Goal: Task Accomplishment & Management: Use online tool/utility

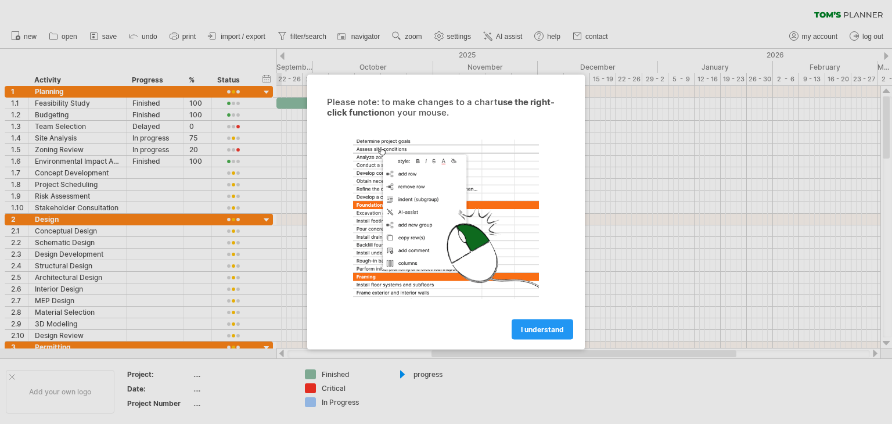
click at [540, 333] on span "I understand" at bounding box center [542, 329] width 43 height 9
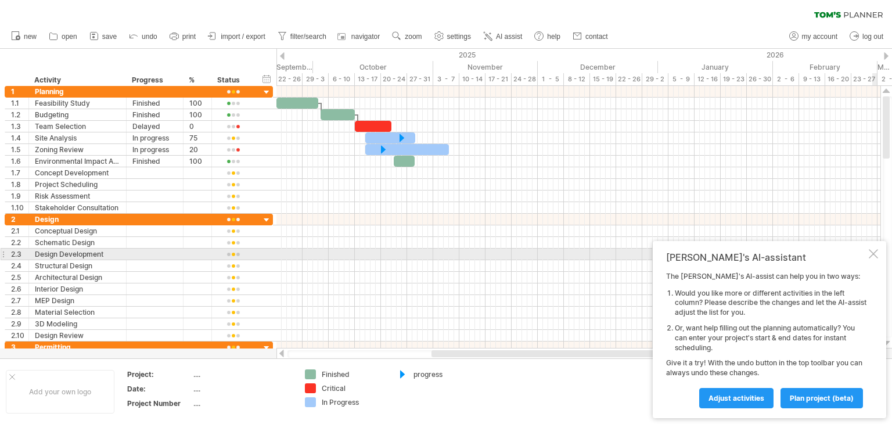
click at [872, 254] on div at bounding box center [873, 253] width 9 height 9
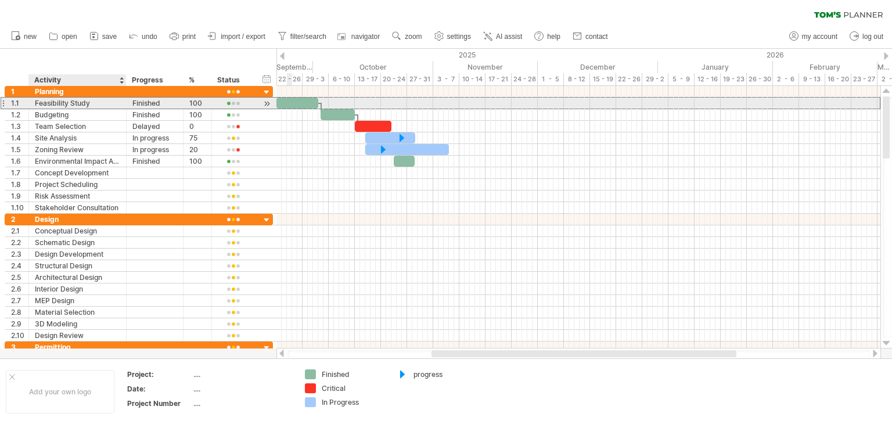
click at [95, 105] on div "Feasibility Study" at bounding box center [77, 103] width 85 height 11
click at [95, 105] on input "**********" at bounding box center [77, 103] width 85 height 11
type input "*"
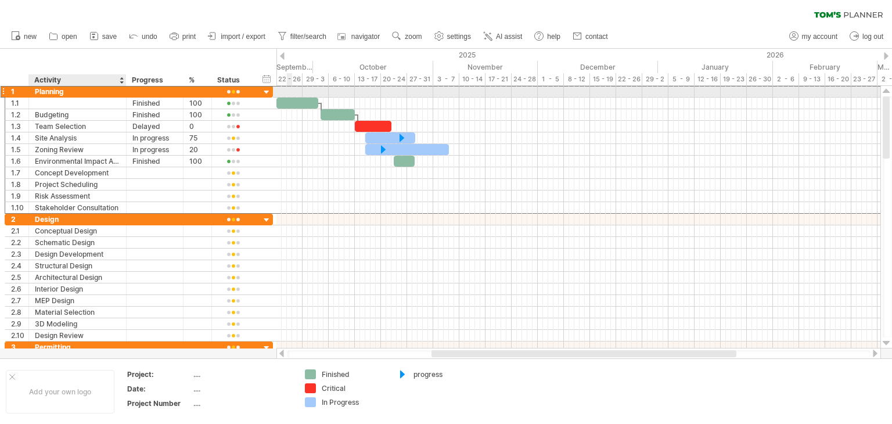
click at [65, 92] on div "Planning" at bounding box center [77, 91] width 85 height 11
type input "*"
type input "******"
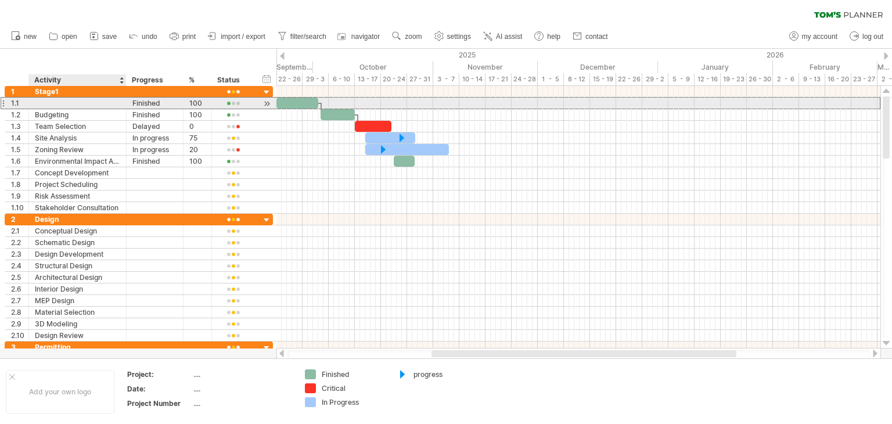
click at [62, 103] on div at bounding box center [77, 103] width 85 height 11
click at [62, 103] on input "text" at bounding box center [77, 103] width 85 height 11
type input "**********"
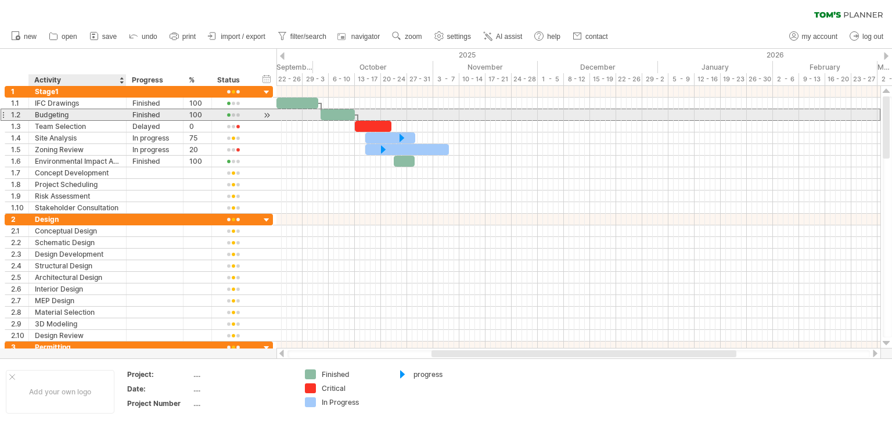
click at [76, 112] on div "Budgeting" at bounding box center [77, 114] width 85 height 11
click at [76, 112] on input "*********" at bounding box center [77, 114] width 85 height 11
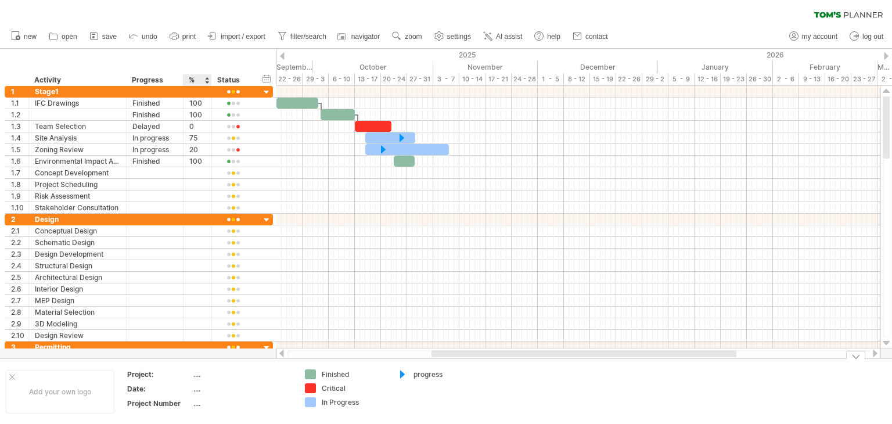
click at [205, 374] on div "...." at bounding box center [242, 374] width 98 height 10
click at [451, 37] on span "settings" at bounding box center [459, 37] width 24 height 8
select select "*"
select select "**"
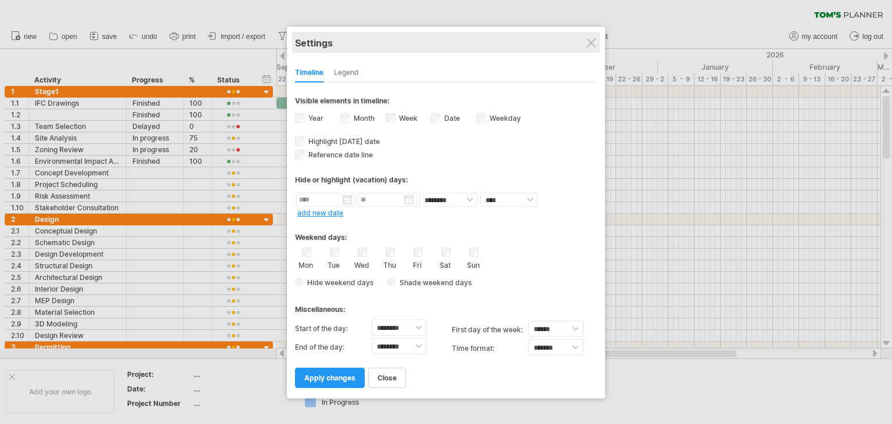
click at [597, 41] on div "Settings" at bounding box center [446, 42] width 302 height 21
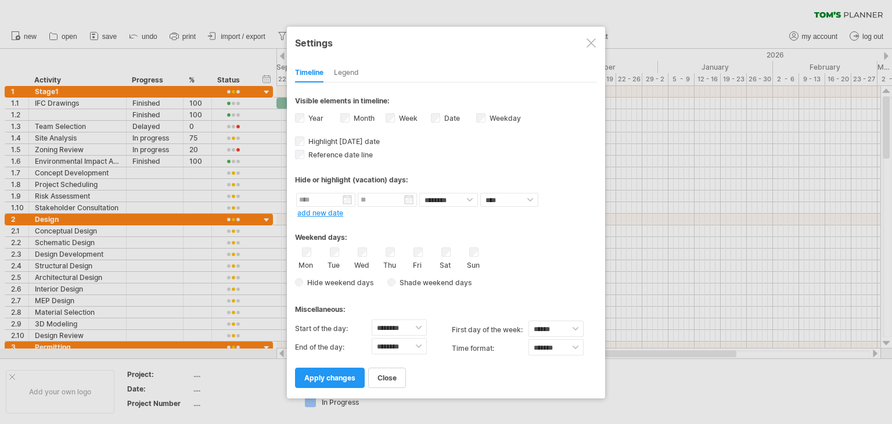
click at [590, 42] on div at bounding box center [591, 42] width 9 height 9
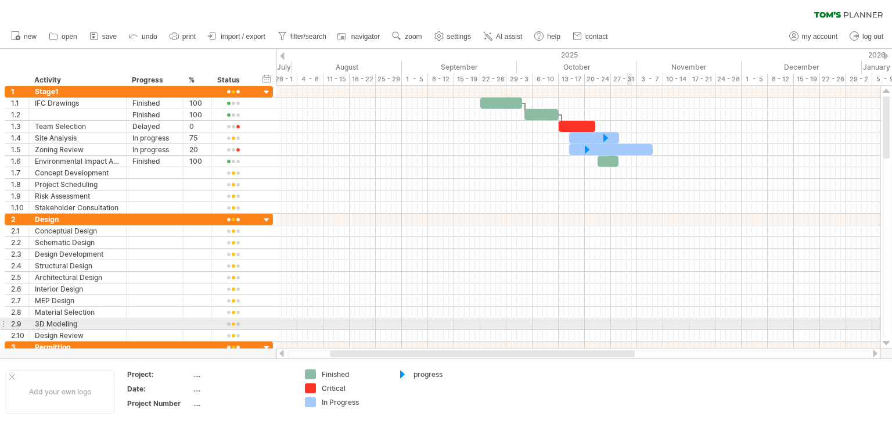
drag, startPoint x: 730, startPoint y: 351, endPoint x: 628, endPoint y: 325, distance: 104.4
click at [628, 325] on div "Trying to reach [DOMAIN_NAME] Connected again... 0% clear filter new 1" at bounding box center [446, 212] width 892 height 424
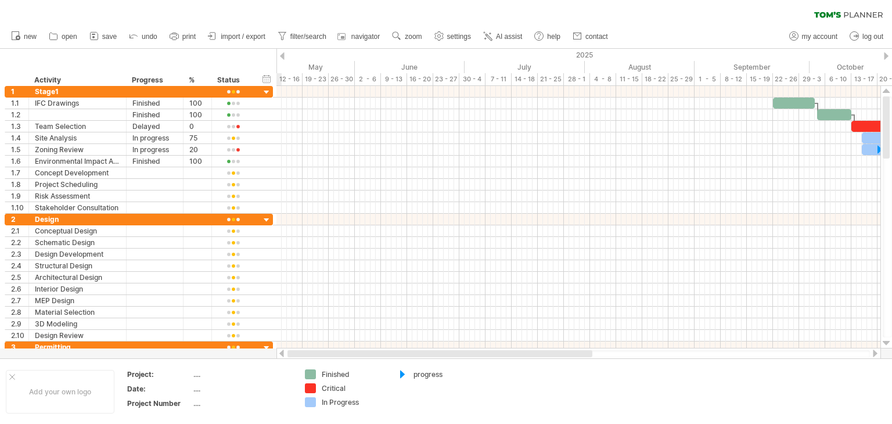
drag, startPoint x: 623, startPoint y: 354, endPoint x: 484, endPoint y: 353, distance: 139.4
click at [484, 353] on div at bounding box center [440, 353] width 305 height 7
click at [98, 35] on icon at bounding box center [94, 37] width 8 height 8
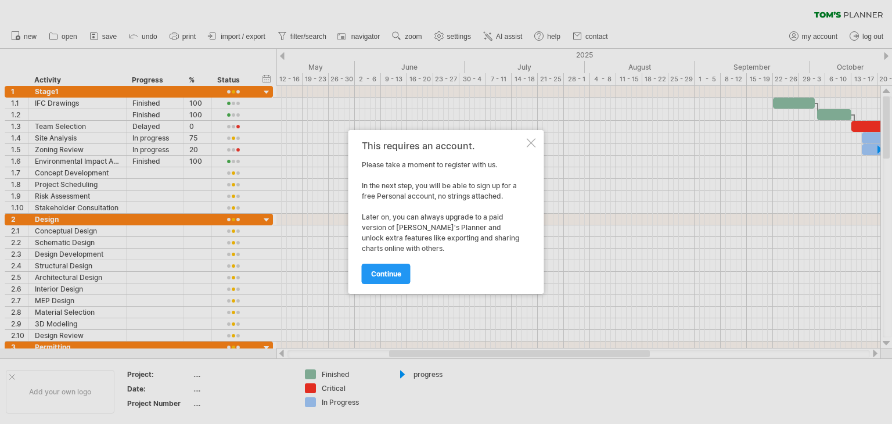
click at [529, 142] on div at bounding box center [531, 142] width 9 height 9
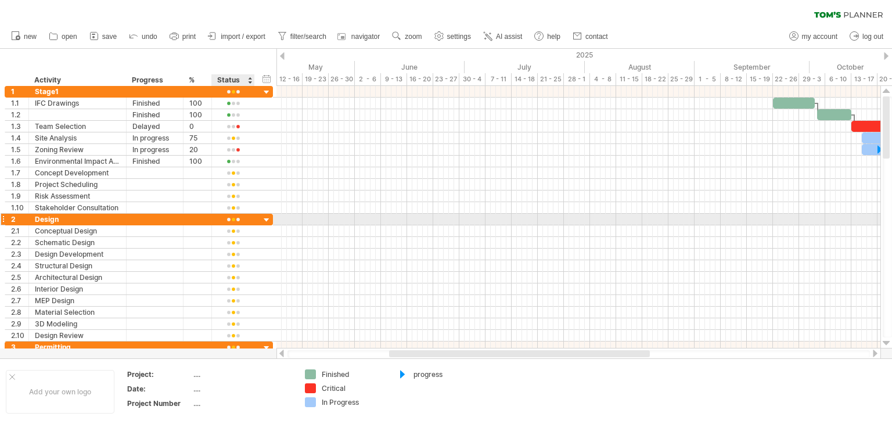
click at [263, 221] on div at bounding box center [266, 220] width 11 height 11
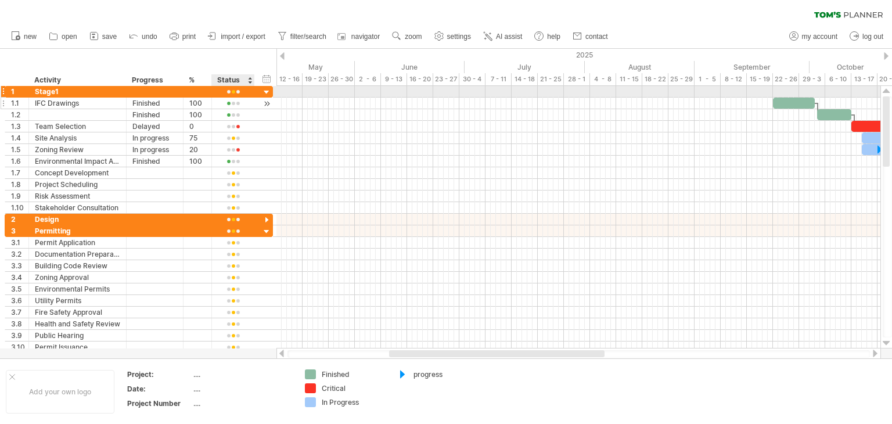
click at [268, 98] on div at bounding box center [266, 104] width 11 height 12
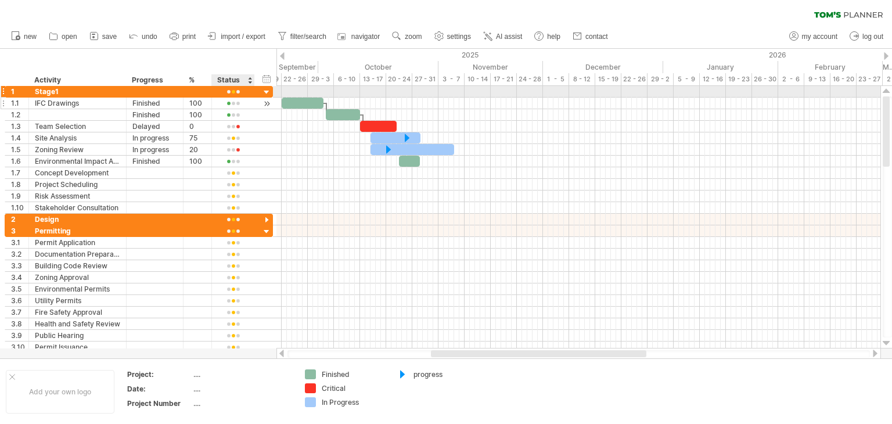
click at [268, 98] on div at bounding box center [266, 104] width 11 height 12
click at [264, 88] on div at bounding box center [266, 92] width 11 height 11
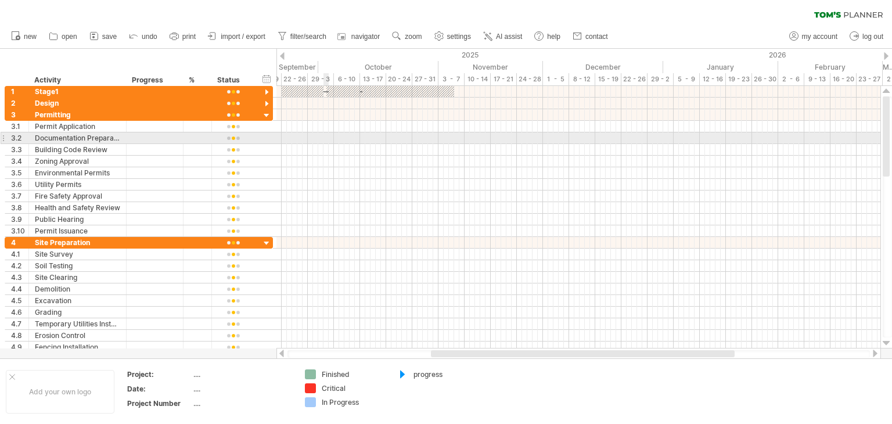
click at [328, 142] on div at bounding box center [578, 138] width 604 height 12
